Goal: Task Accomplishment & Management: Complete application form

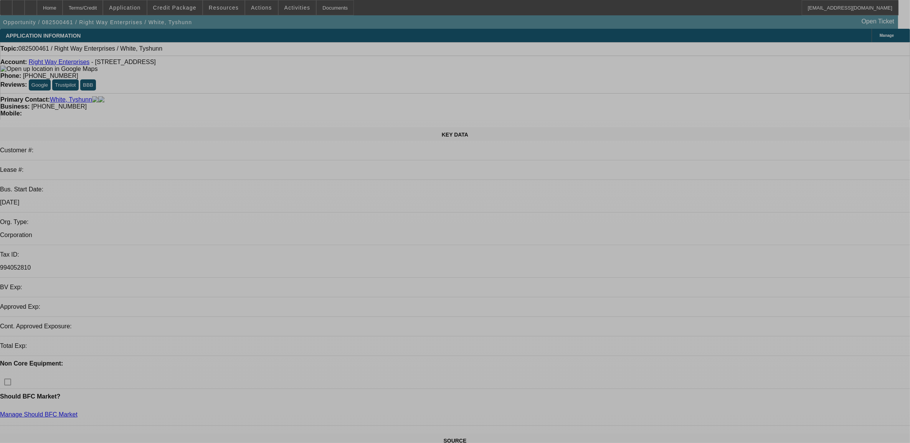
select select "0"
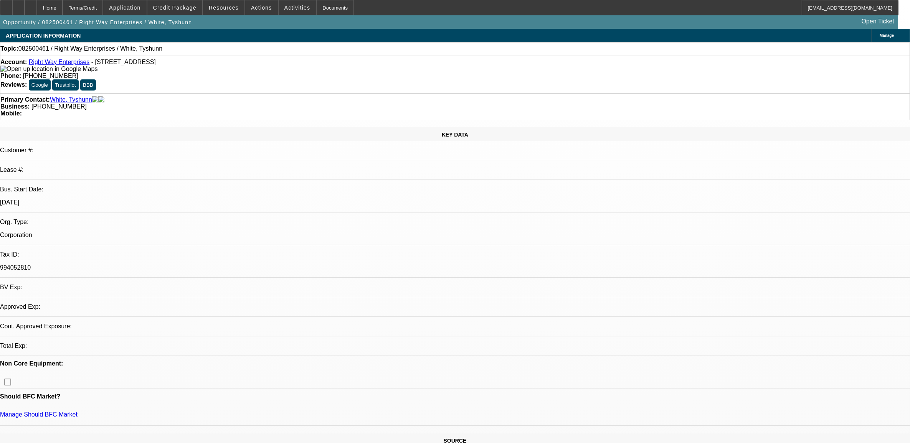
select select "2"
select select "0.1"
select select "4"
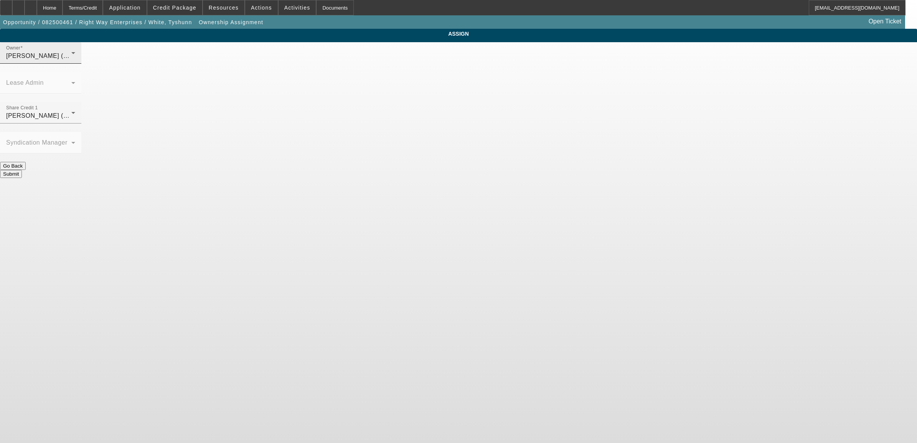
click at [75, 64] on div "Owner Fiumetto, Daniel (Lvl 19)" at bounding box center [40, 52] width 69 height 21
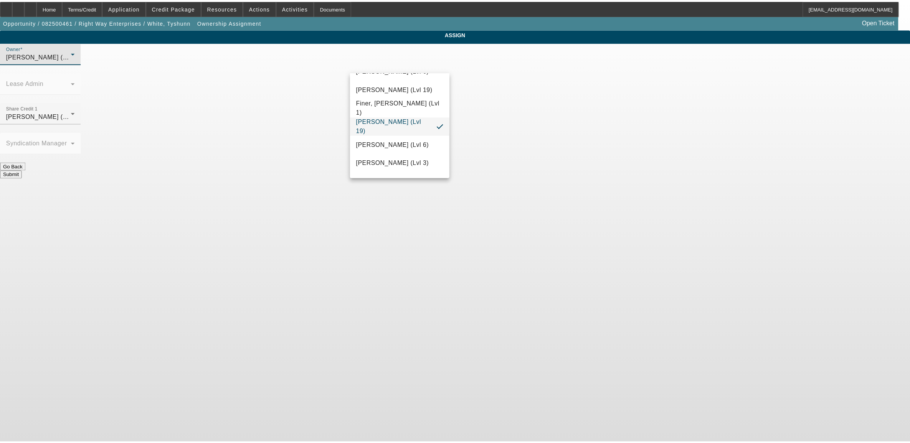
scroll to position [187, 0]
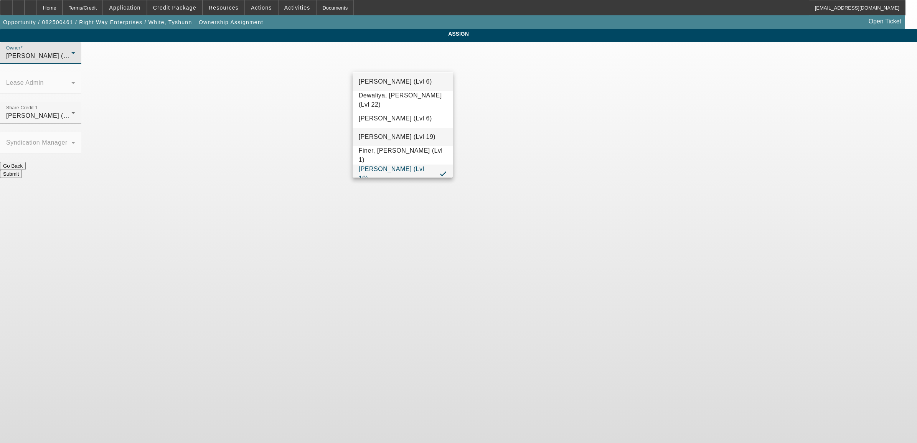
drag, startPoint x: 402, startPoint y: 137, endPoint x: 406, endPoint y: 137, distance: 3.9
click at [404, 137] on span "Dunphy, Sean (Lvl 19)" at bounding box center [397, 136] width 77 height 9
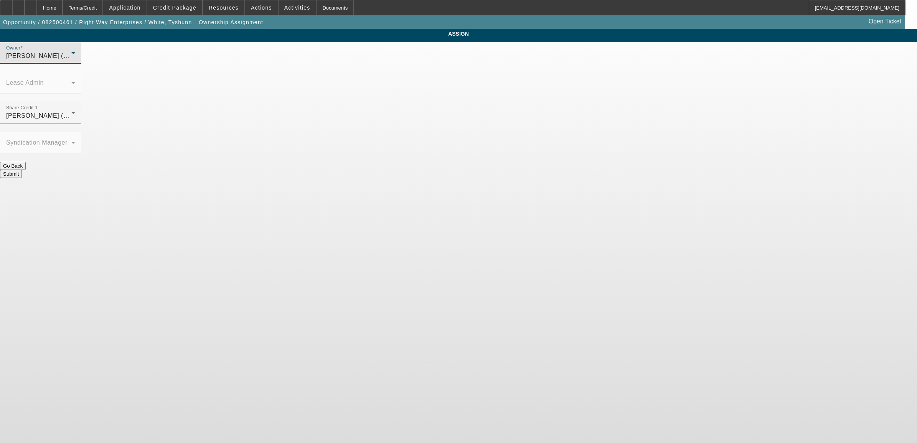
click at [22, 170] on button "Submit" at bounding box center [11, 174] width 22 height 8
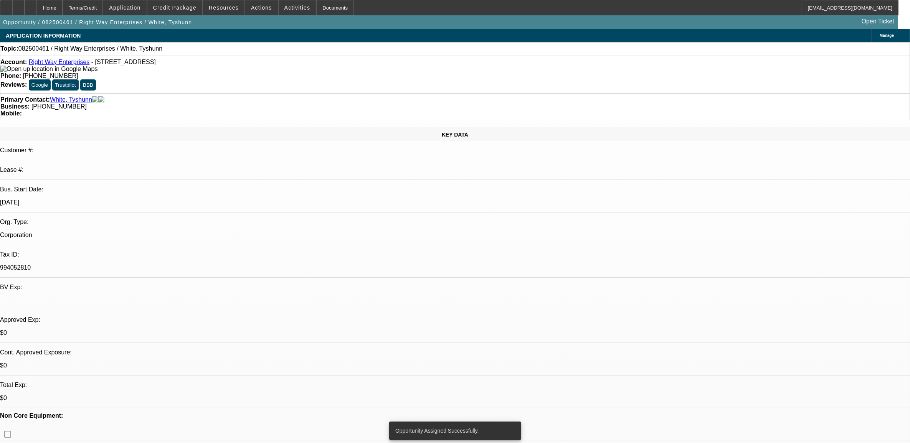
select select "0"
select select "2"
select select "0.1"
select select "4"
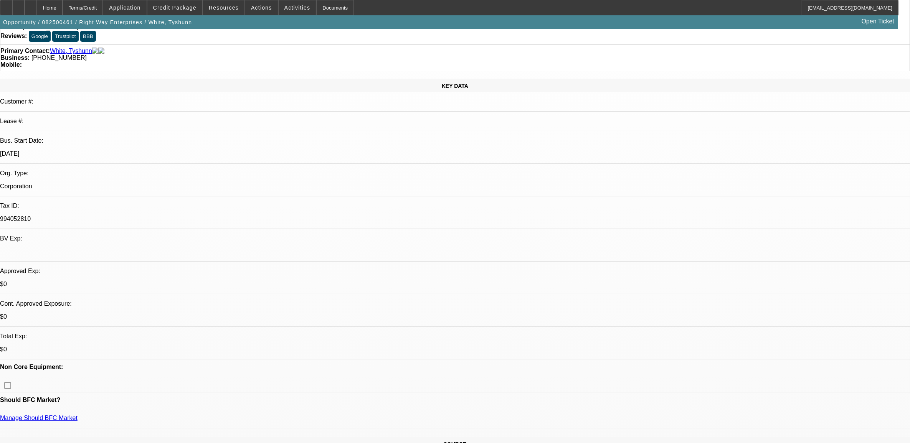
scroll to position [48, 0]
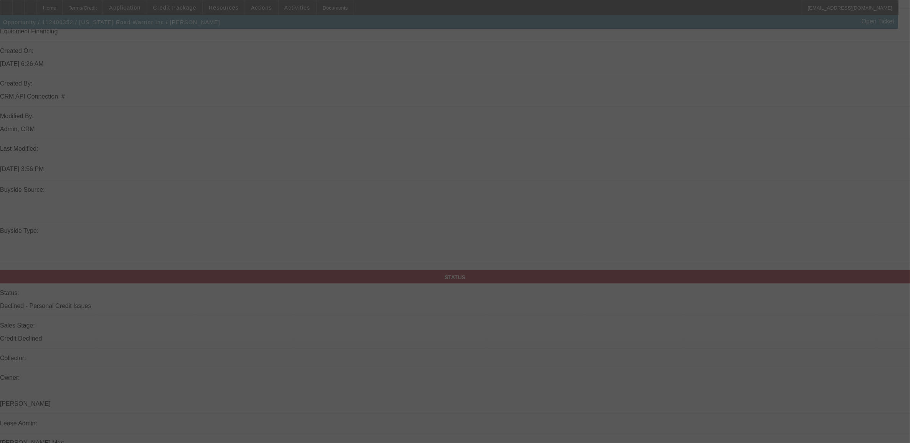
scroll to position [624, 0]
